Goal: Use online tool/utility: Use online tool/utility

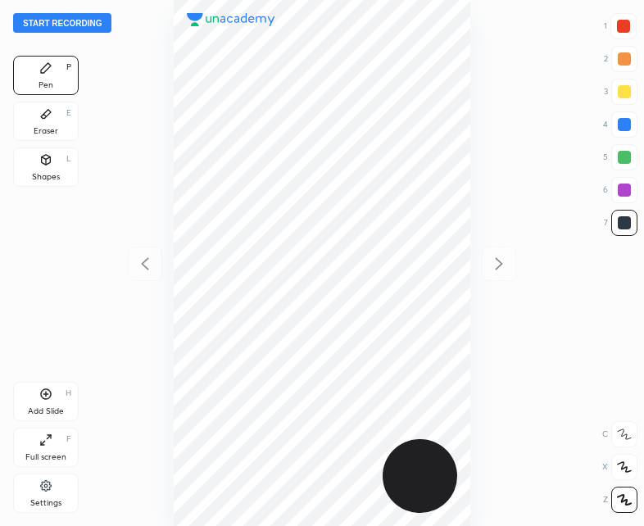
scroll to position [526, 382]
click at [54, 26] on button "Start recording" at bounding box center [62, 23] width 98 height 20
click at [44, 161] on icon at bounding box center [46, 160] width 9 height 10
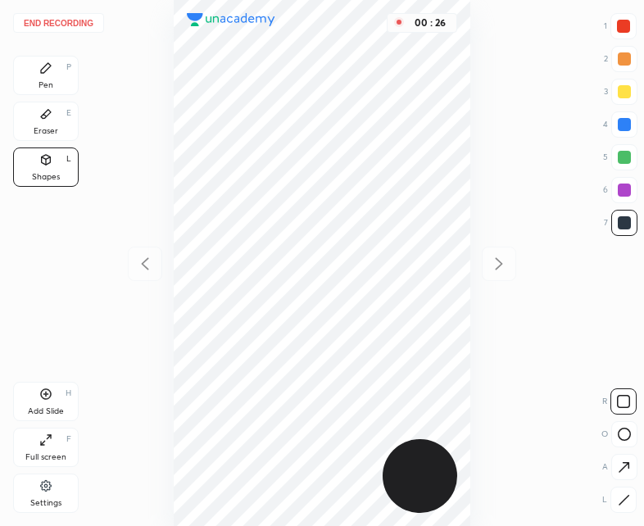
click at [626, 498] on icon at bounding box center [624, 499] width 9 height 9
click at [59, 72] on div "Pen P" at bounding box center [46, 75] width 66 height 39
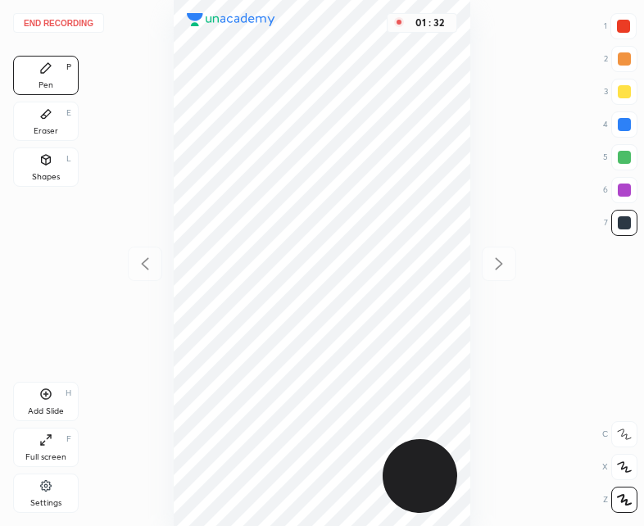
click at [55, 399] on div "Add Slide H" at bounding box center [46, 401] width 66 height 39
click at [134, 266] on div at bounding box center [145, 264] width 34 height 34
click at [498, 271] on icon at bounding box center [499, 264] width 20 height 20
click at [143, 257] on icon at bounding box center [145, 264] width 20 height 20
click at [501, 257] on icon at bounding box center [499, 264] width 20 height 20
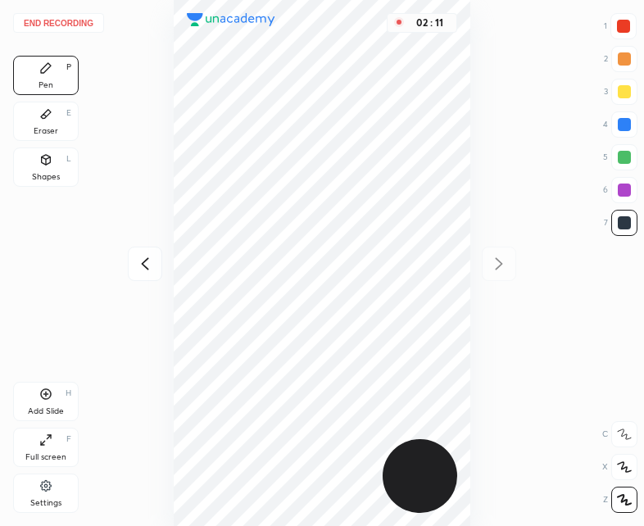
click at [148, 260] on icon at bounding box center [145, 264] width 7 height 12
click at [60, 17] on button "End recording" at bounding box center [58, 23] width 91 height 20
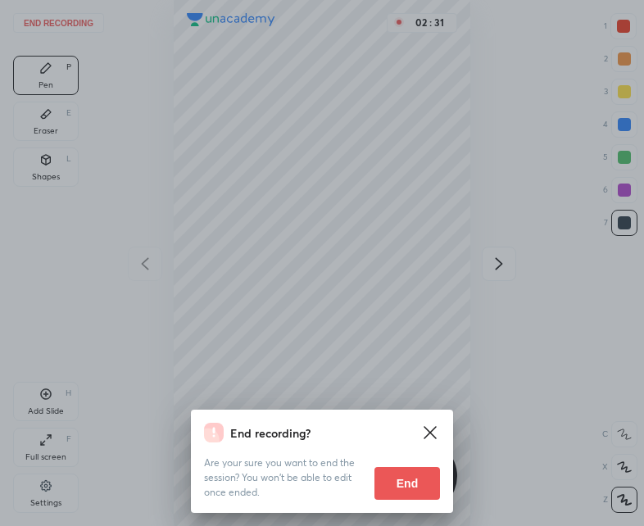
click at [422, 482] on button "End" at bounding box center [408, 483] width 66 height 33
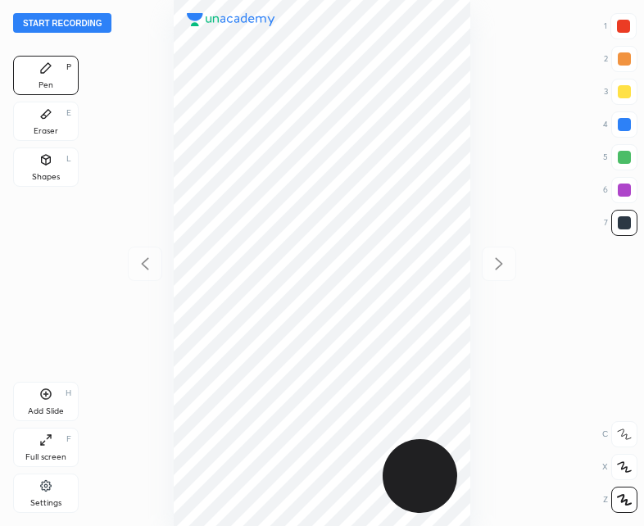
scroll to position [526, 382]
